Goal: Find specific page/section

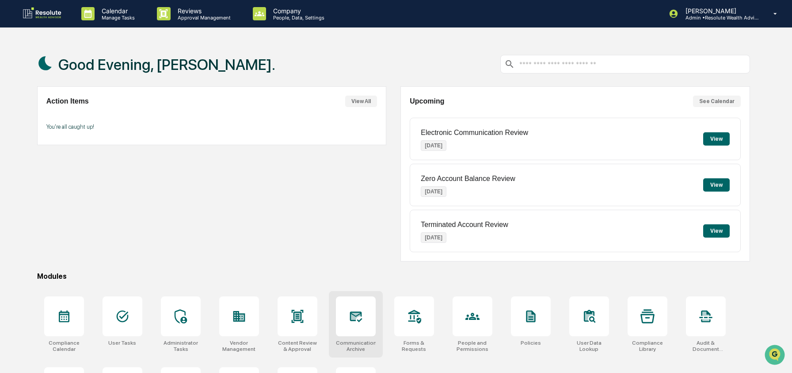
click at [357, 324] on div at bounding box center [356, 316] width 40 height 40
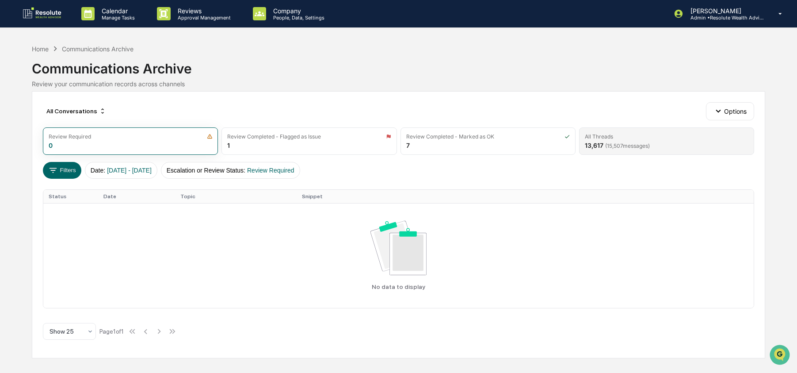
click at [619, 142] on span "( 15,507 messages)" at bounding box center [627, 145] width 45 height 7
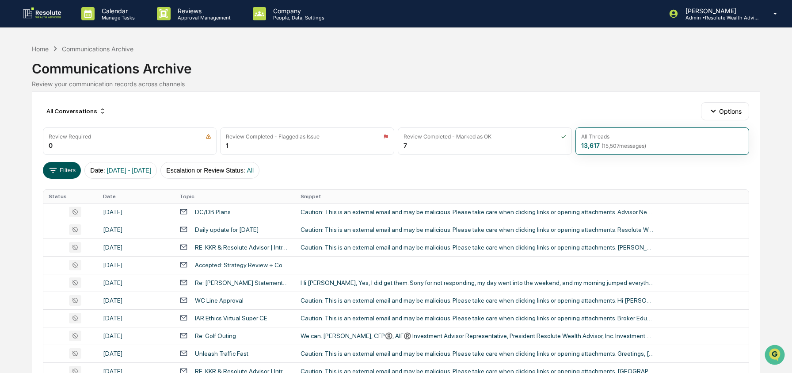
click at [69, 165] on button "Filters" at bounding box center [62, 170] width 38 height 17
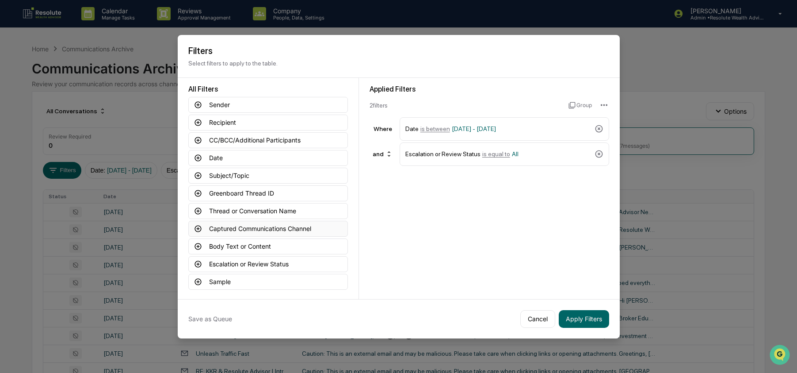
click at [255, 223] on button "Captured Communications Channel" at bounding box center [268, 229] width 160 height 16
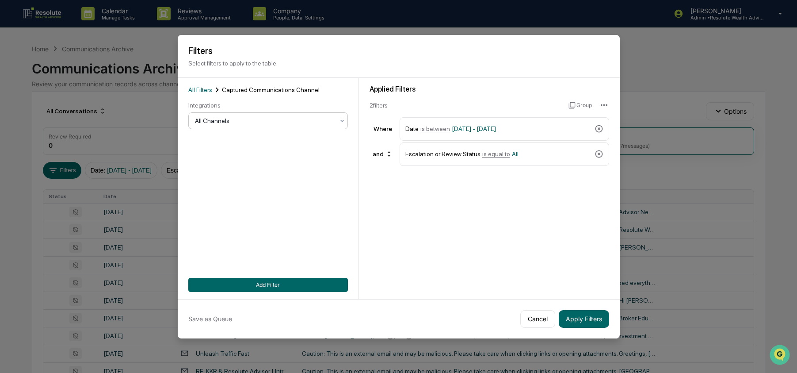
click at [265, 118] on div at bounding box center [264, 120] width 139 height 9
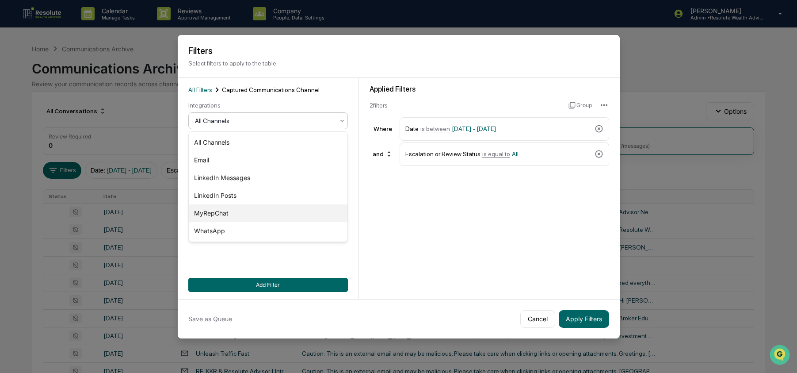
click at [237, 214] on div "MyRepChat" at bounding box center [268, 213] width 159 height 18
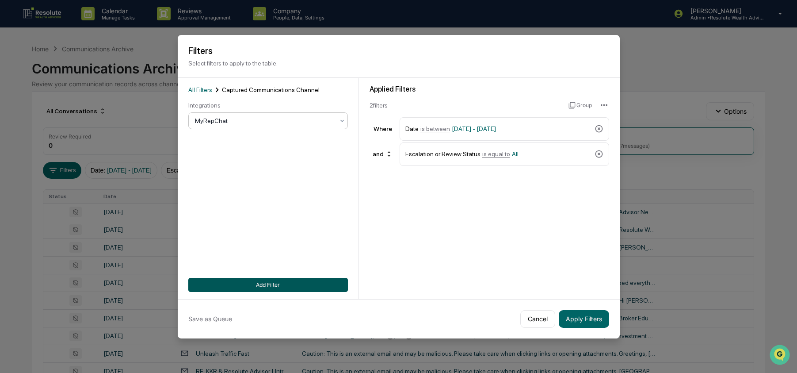
click at [301, 279] on button "Add Filter" at bounding box center [268, 285] width 160 height 14
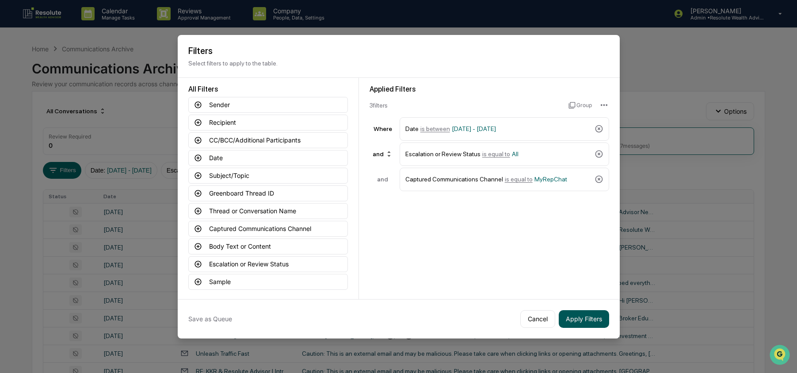
click at [598, 315] on button "Apply Filters" at bounding box center [584, 319] width 50 height 18
